Goal: Transaction & Acquisition: Purchase product/service

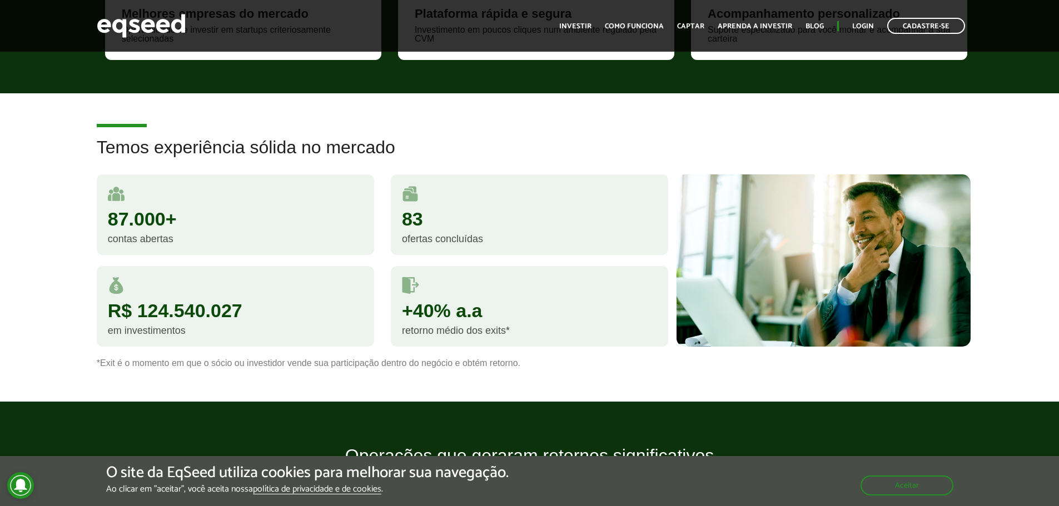
scroll to position [611, 0]
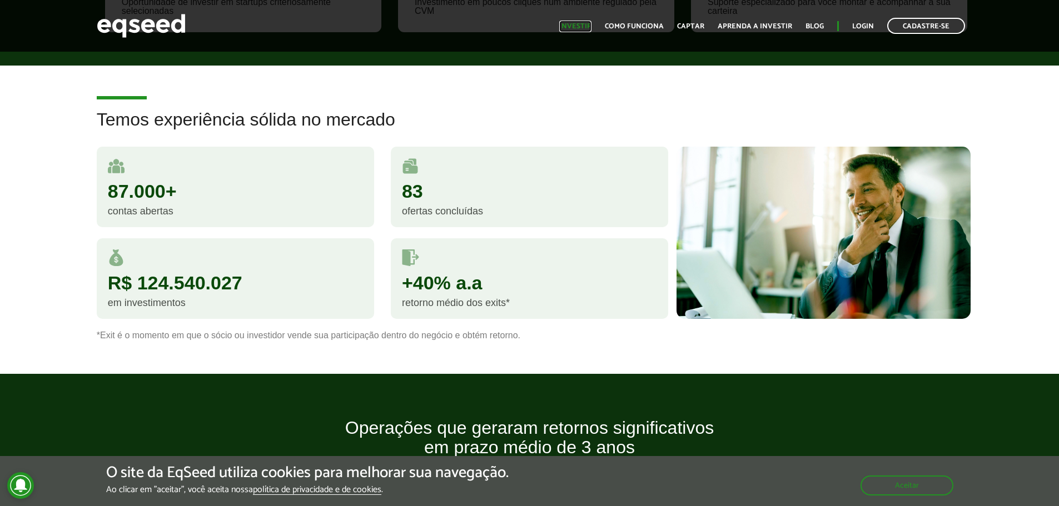
click at [578, 30] on link "Investir" at bounding box center [575, 26] width 32 height 7
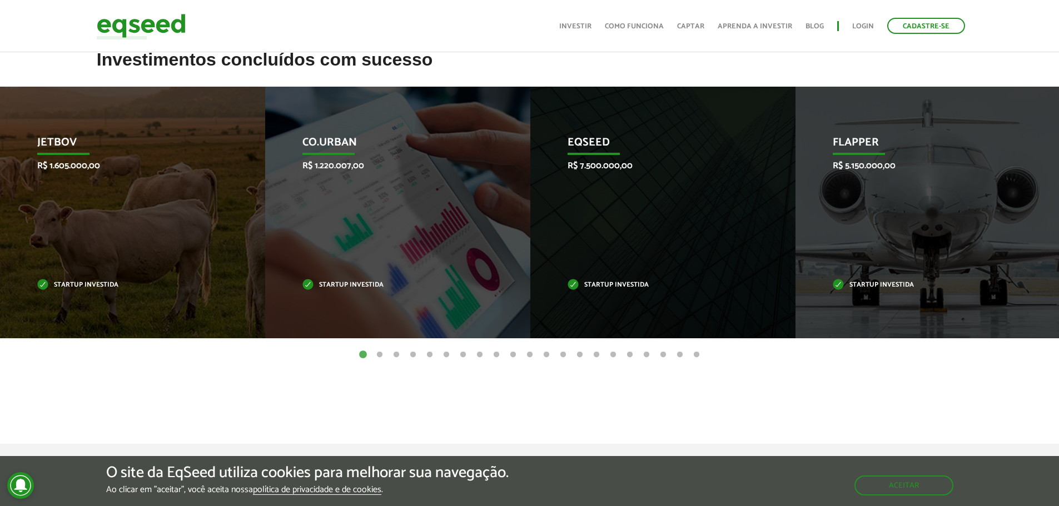
scroll to position [333, 0]
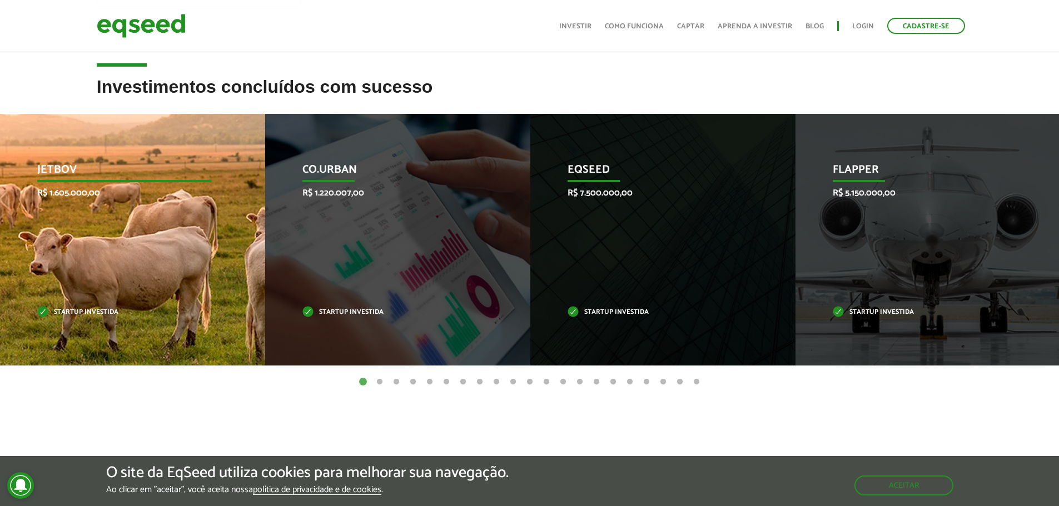
click at [102, 210] on div "JetBov R$ 1.605.000,00 Startup investida" at bounding box center [124, 240] width 248 height 252
click at [60, 168] on p "JetBov" at bounding box center [124, 172] width 174 height 19
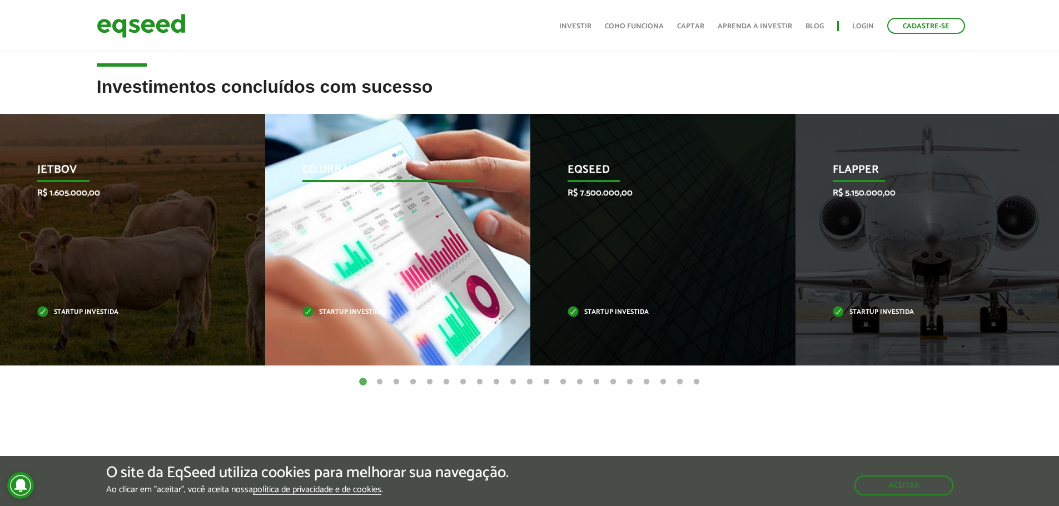
click at [346, 175] on p "Co.Urban" at bounding box center [389, 172] width 174 height 19
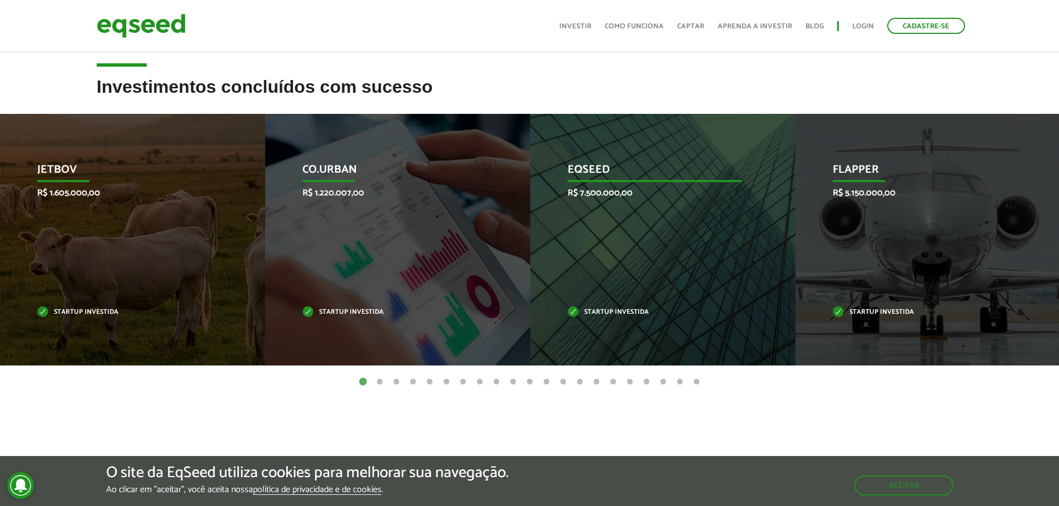
drag, startPoint x: 597, startPoint y: 180, endPoint x: 607, endPoint y: 181, distance: 10.1
click at [599, 181] on p "EqSeed" at bounding box center [654, 172] width 174 height 19
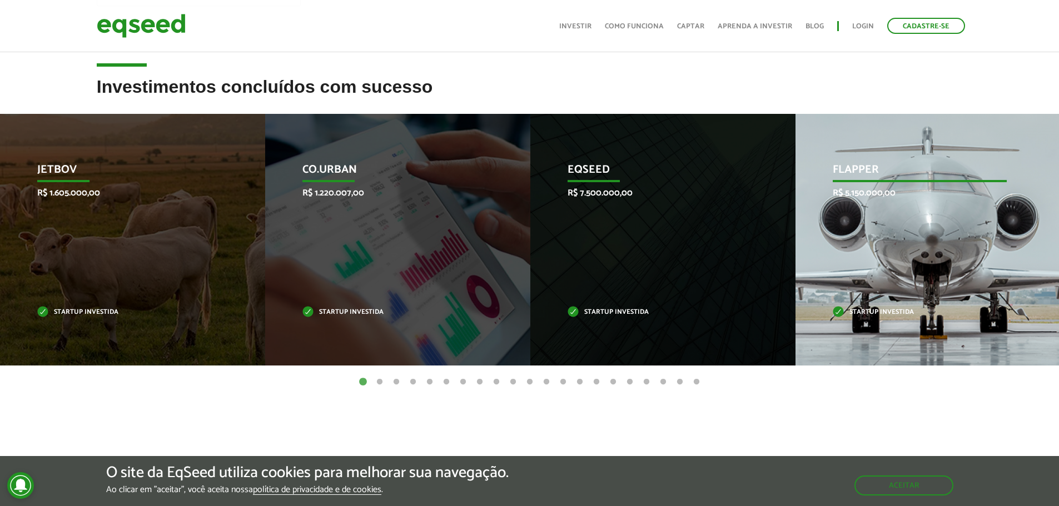
click at [960, 217] on div "Flapper R$ 5.150.000,00 Startup investida" at bounding box center [919, 240] width 248 height 252
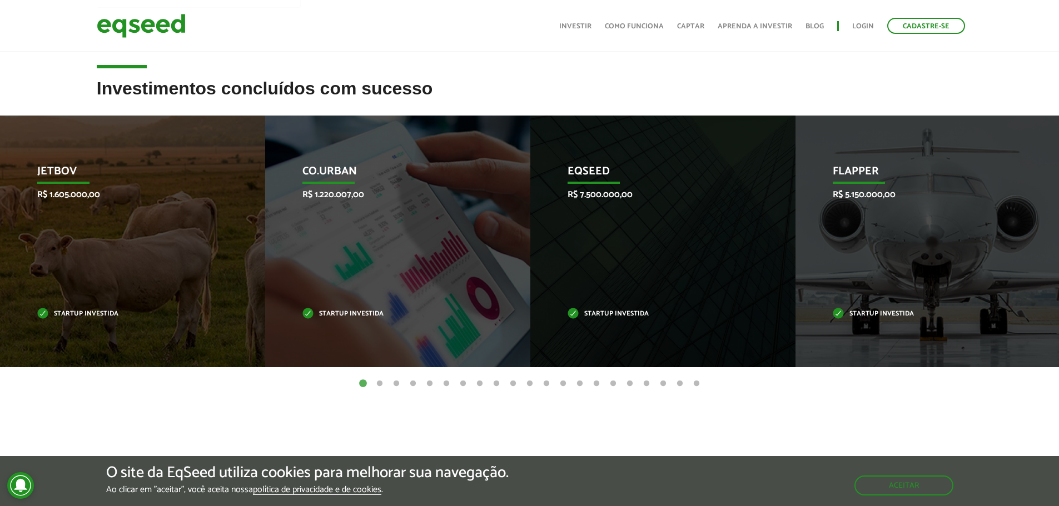
scroll to position [278, 0]
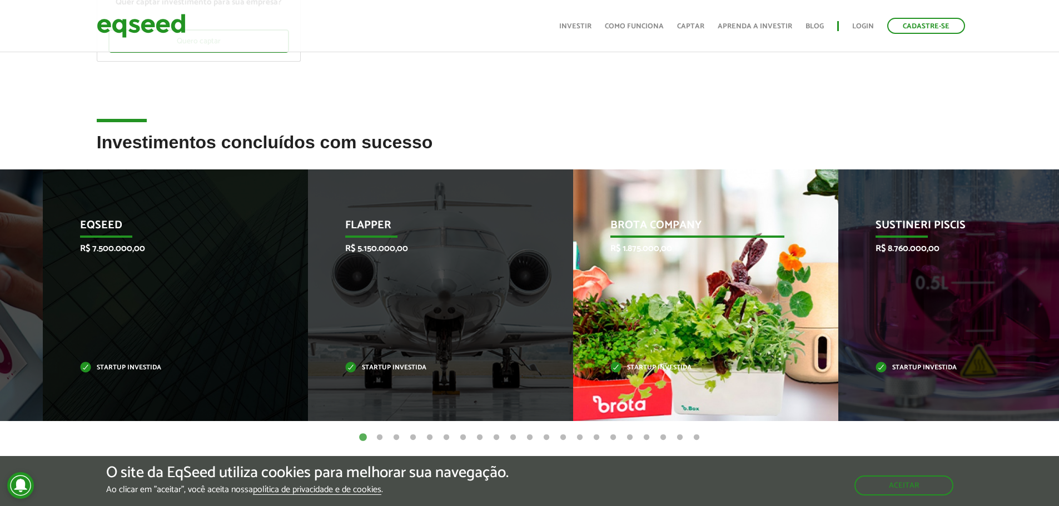
drag, startPoint x: 1022, startPoint y: 296, endPoint x: 486, endPoint y: 301, distance: 536.4
click at [544, 302] on div "Flapper R$ 5.150.000,00 Startup investida" at bounding box center [432, 296] width 248 height 252
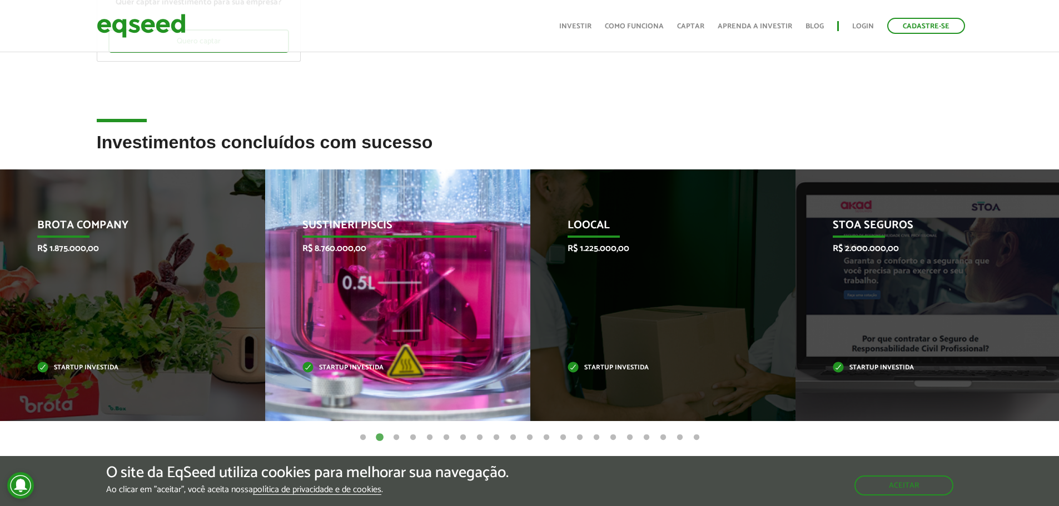
drag, startPoint x: 486, startPoint y: 301, endPoint x: 326, endPoint y: 281, distance: 160.8
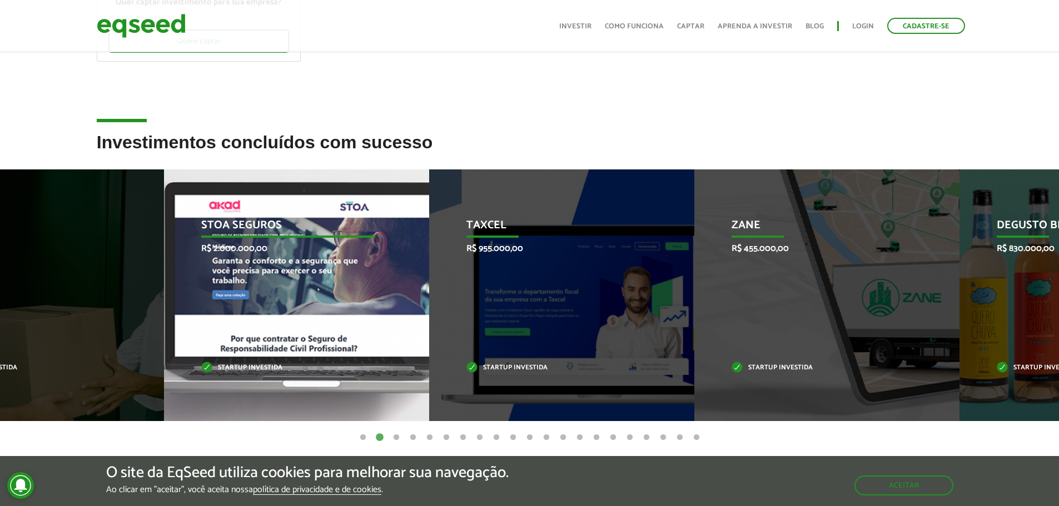
drag, startPoint x: 798, startPoint y: 281, endPoint x: 153, endPoint y: 278, distance: 644.2
click at [164, 278] on div "STOA Seguros R$ 2.000.000,00 Startup investida" at bounding box center [288, 296] width 248 height 252
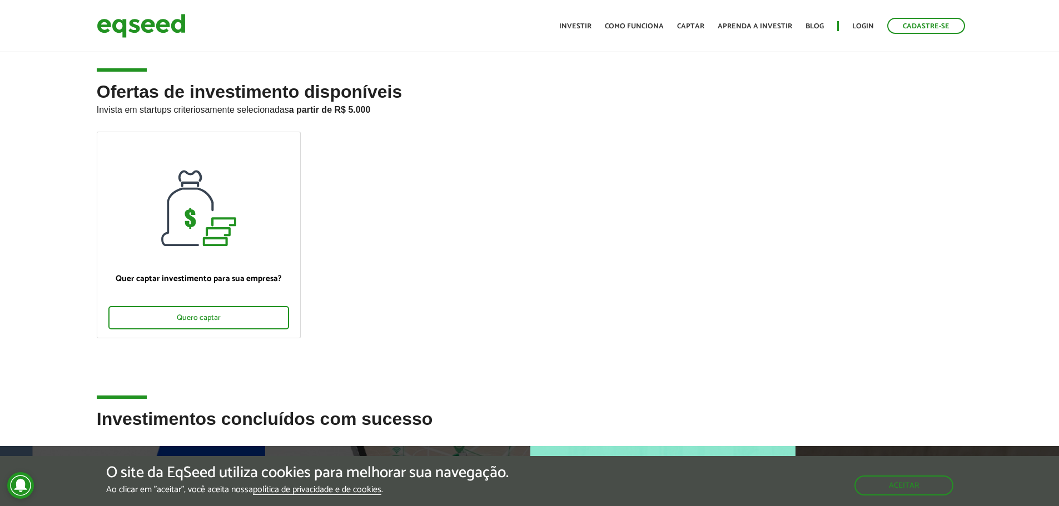
scroll to position [0, 0]
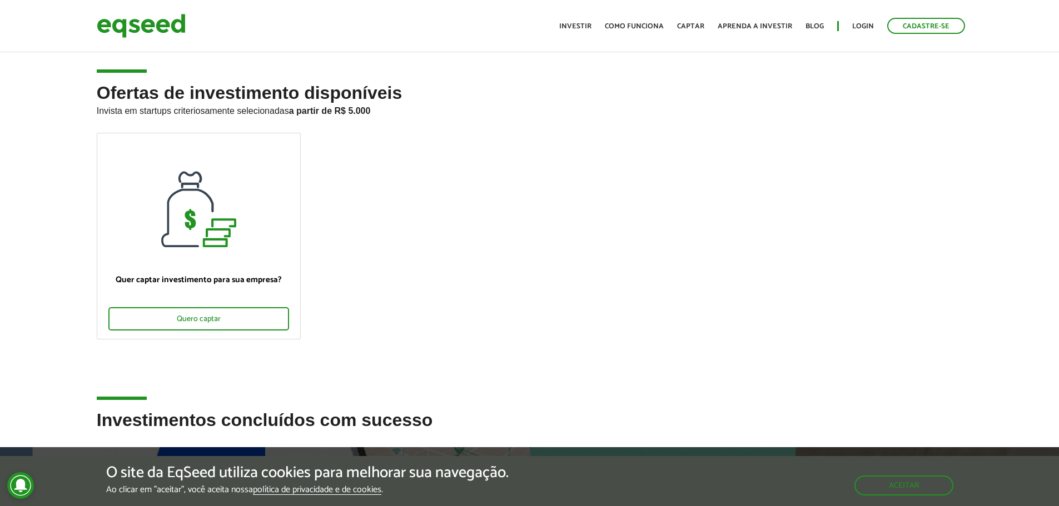
click at [758, 332] on ul "Quer captar investimento para sua empresa? Quero captar" at bounding box center [529, 246] width 883 height 226
drag, startPoint x: 276, startPoint y: 110, endPoint x: 393, endPoint y: 107, distance: 117.3
click at [390, 106] on p "Invista em startups criteriosamente selecionadas a partir de R$ 5.000" at bounding box center [530, 109] width 866 height 13
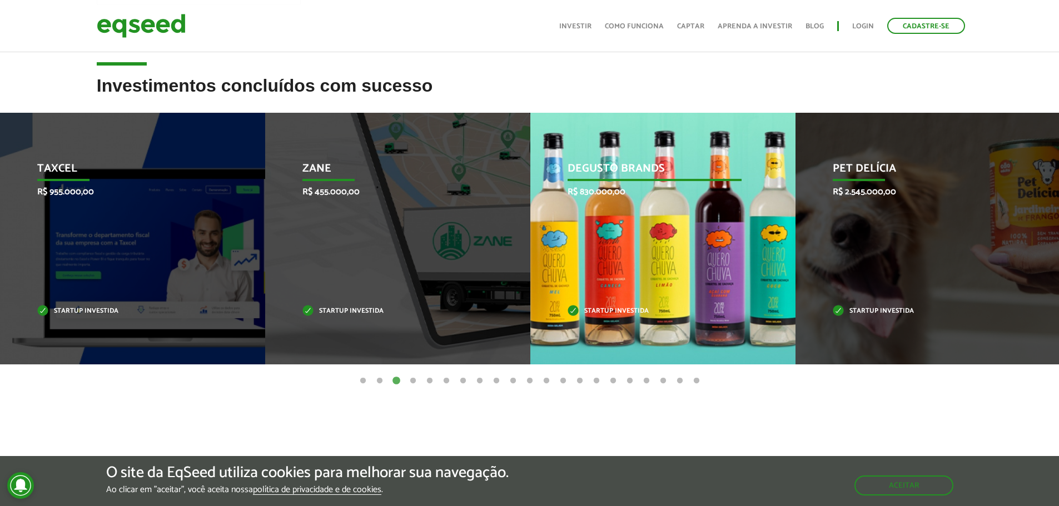
scroll to position [333, 0]
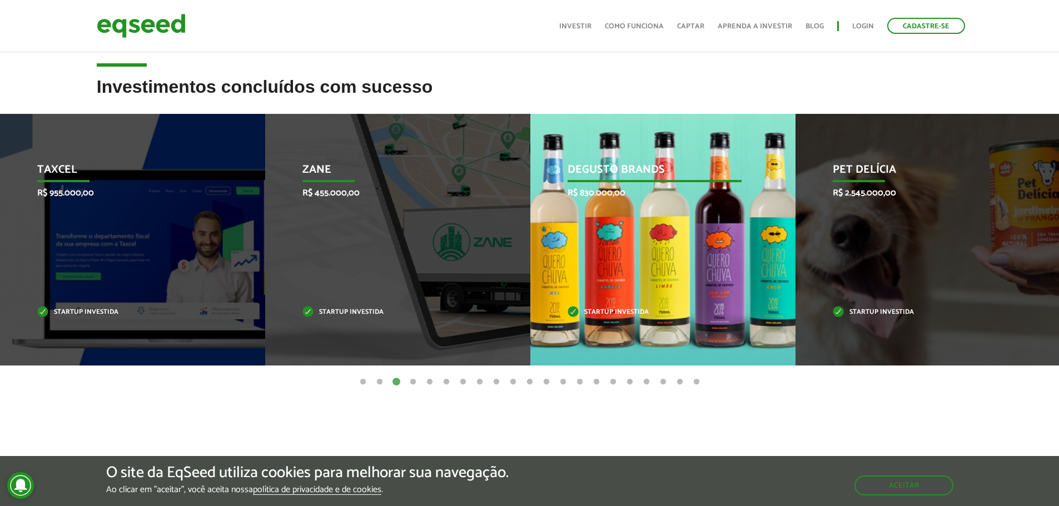
click at [627, 176] on p "Degusto Brands" at bounding box center [654, 172] width 174 height 19
click at [604, 313] on p "Startup investida" at bounding box center [654, 313] width 174 height 6
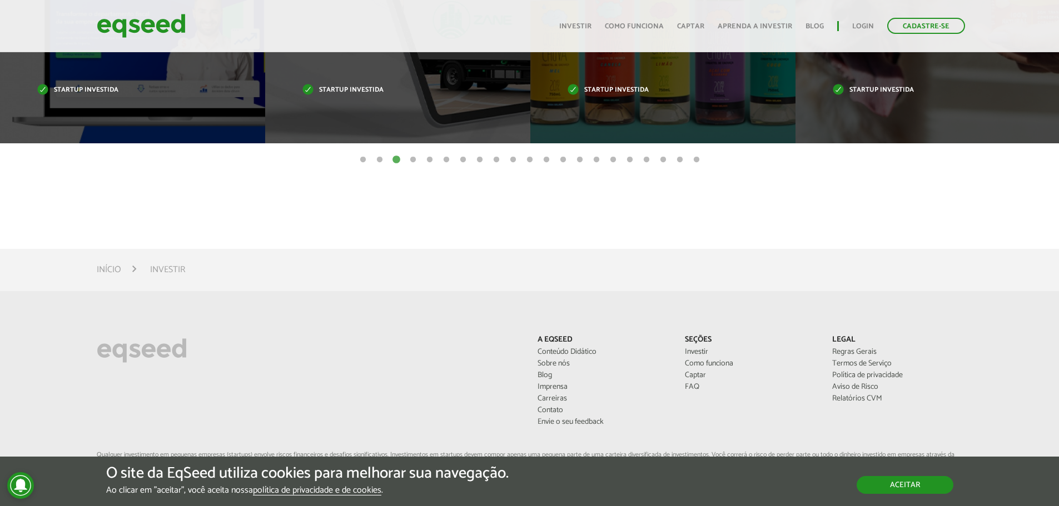
click at [908, 480] on button "Aceitar" at bounding box center [904, 485] width 97 height 18
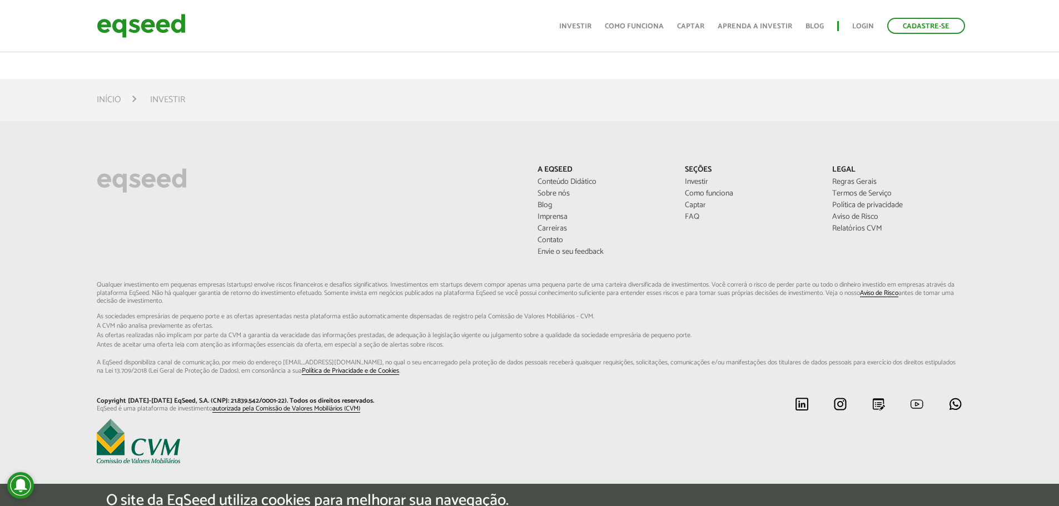
scroll to position [730, 0]
